Goal: Find specific page/section: Find specific page/section

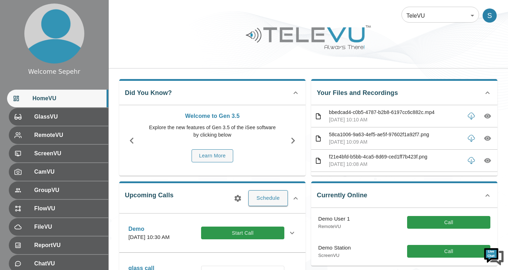
click at [406, 16] on body "Welcome Sepehr HomeVU GlassVU RemoteVU ScreenVU CamVU GroupVU FlowVU FileVU Rep…" at bounding box center [254, 229] width 508 height 458
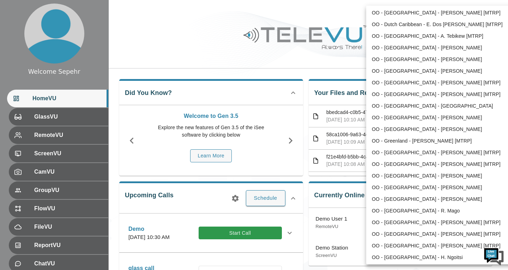
scroll to position [863, 0]
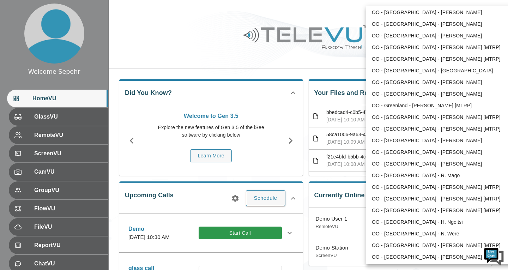
click at [418, 154] on li "OO - [GEOGRAPHIC_DATA] - [PERSON_NAME]" at bounding box center [439, 152] width 146 height 12
type input "210"
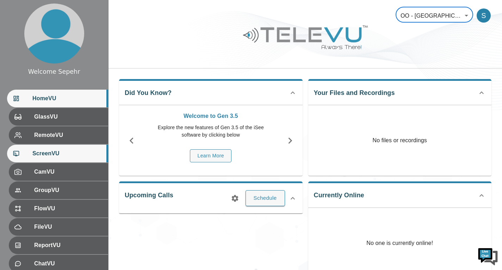
click at [74, 148] on div "ScreenVU" at bounding box center [57, 154] width 101 height 18
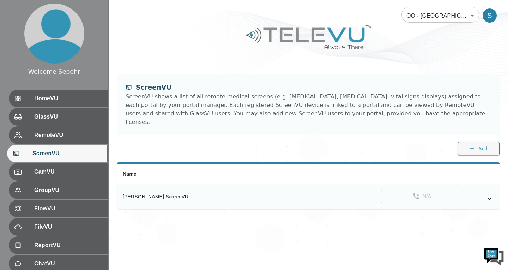
drag, startPoint x: 194, startPoint y: 187, endPoint x: 124, endPoint y: 192, distance: 69.3
click at [124, 192] on th "[PERSON_NAME] ScreenVU" at bounding box center [190, 196] width 146 height 25
copy div "[PERSON_NAME] ScreenVU"
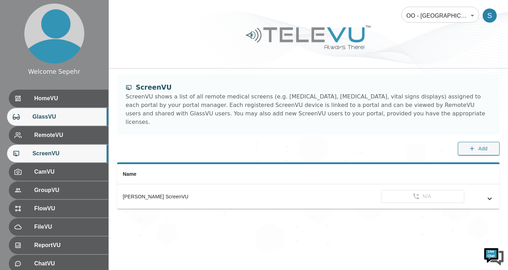
click at [56, 122] on div "GlassVU" at bounding box center [57, 117] width 101 height 18
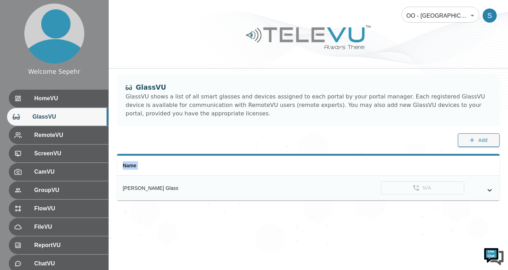
drag, startPoint x: 211, startPoint y: 187, endPoint x: 120, endPoint y: 193, distance: 91.1
click at [120, 193] on tr "[PERSON_NAME] Glass N/A" at bounding box center [308, 188] width 382 height 25
copy thead "Name"
